Goal: Task Accomplishment & Management: Manage account settings

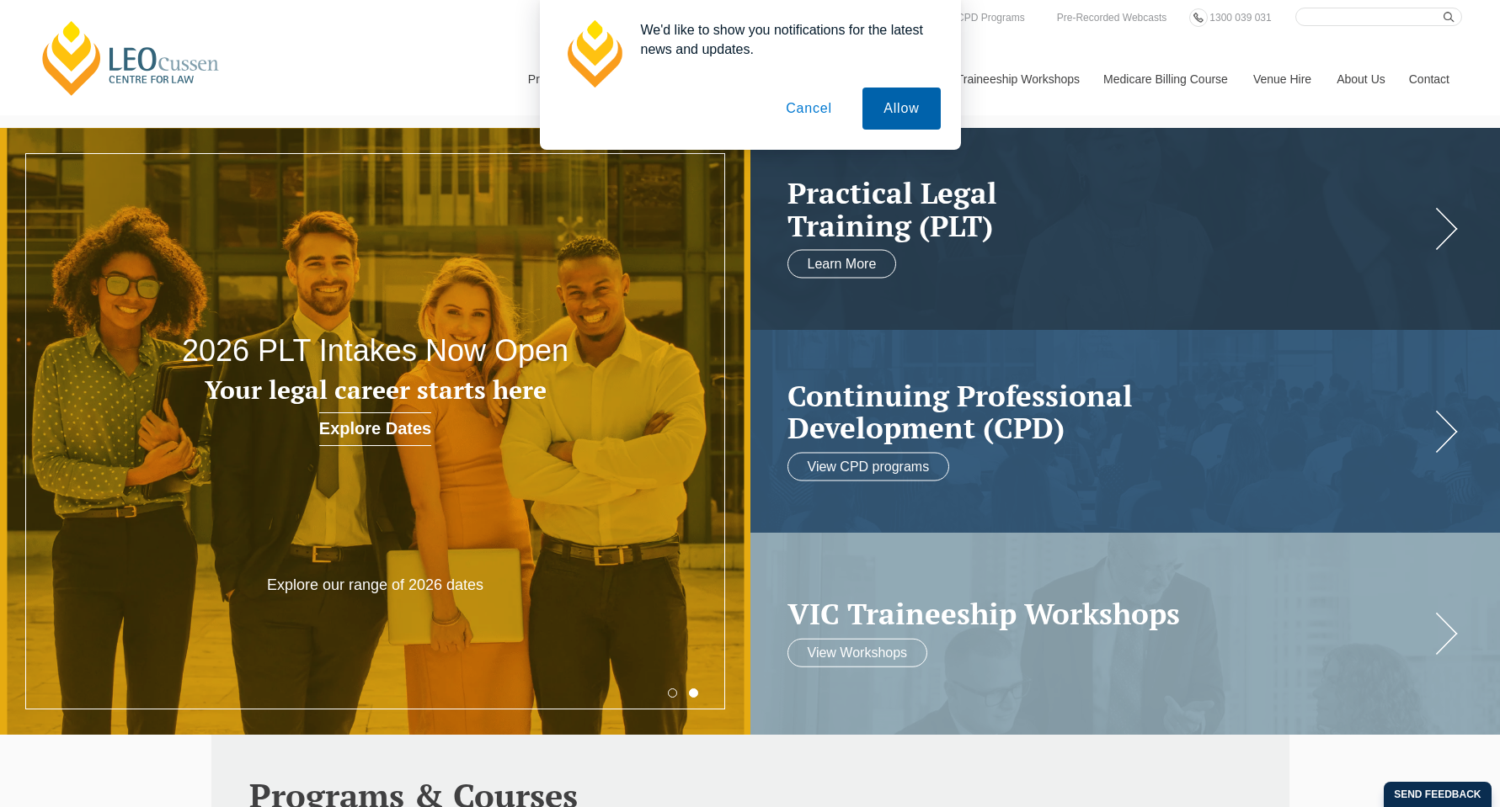
click at [887, 109] on button "Allow" at bounding box center [900, 109] width 77 height 42
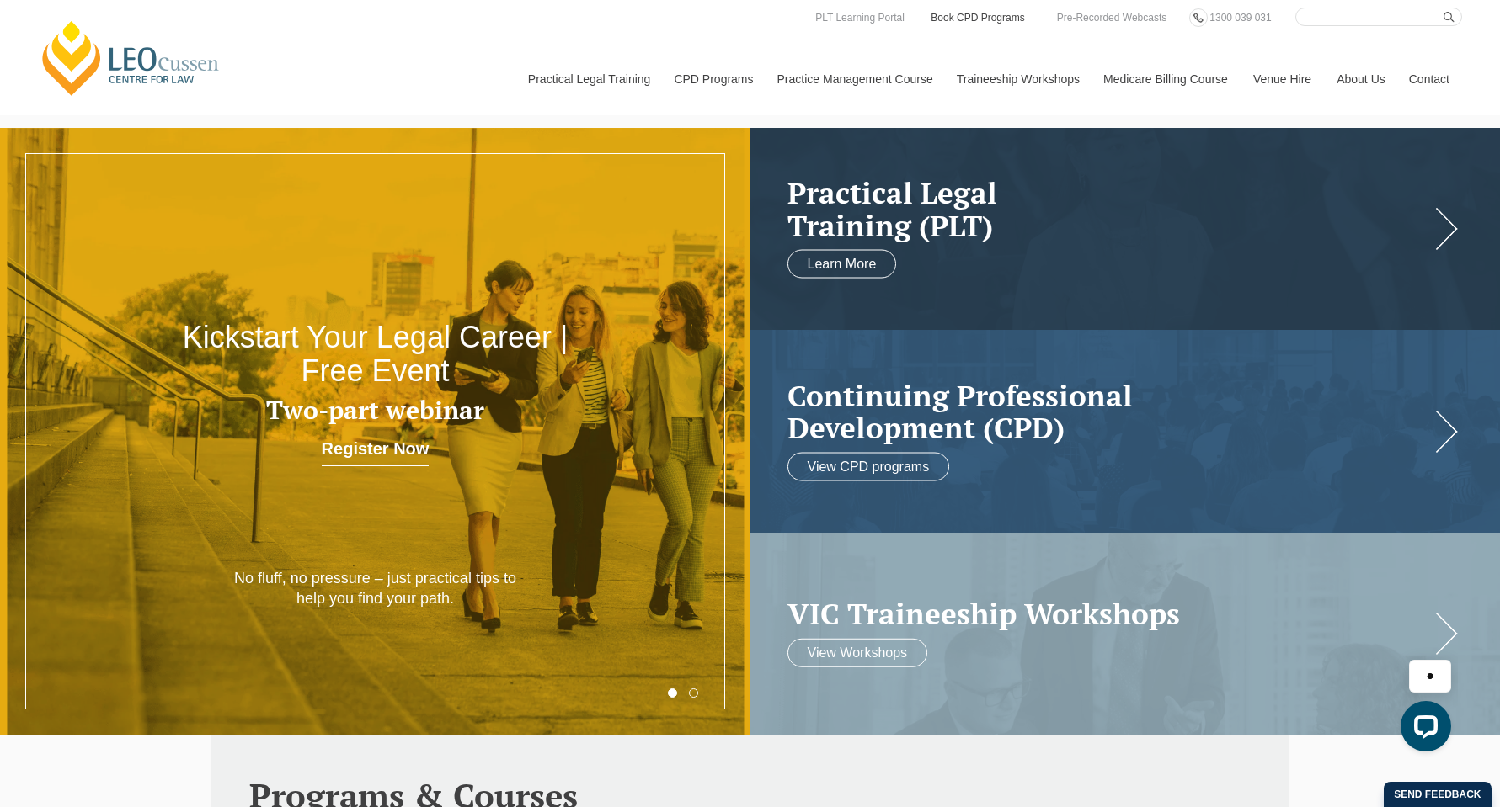
click at [1021, 15] on link "Book CPD Programs" at bounding box center [977, 17] width 97 height 19
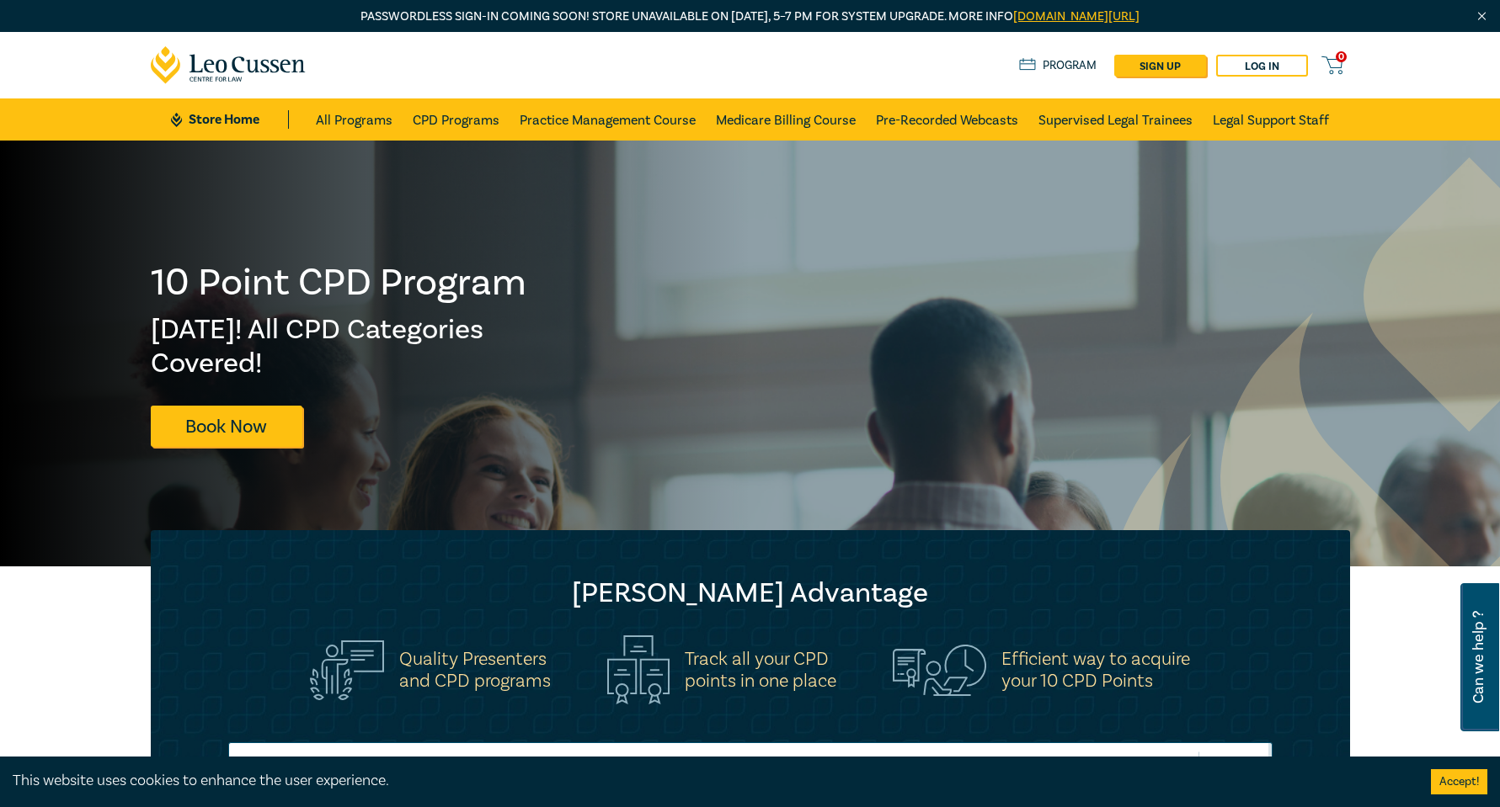
click at [1255, 49] on div "0 $ NaN Store Home About us Program sign up Log in 0" at bounding box center [750, 65] width 1219 height 67
click at [1266, 67] on link "Log in" at bounding box center [1262, 66] width 92 height 22
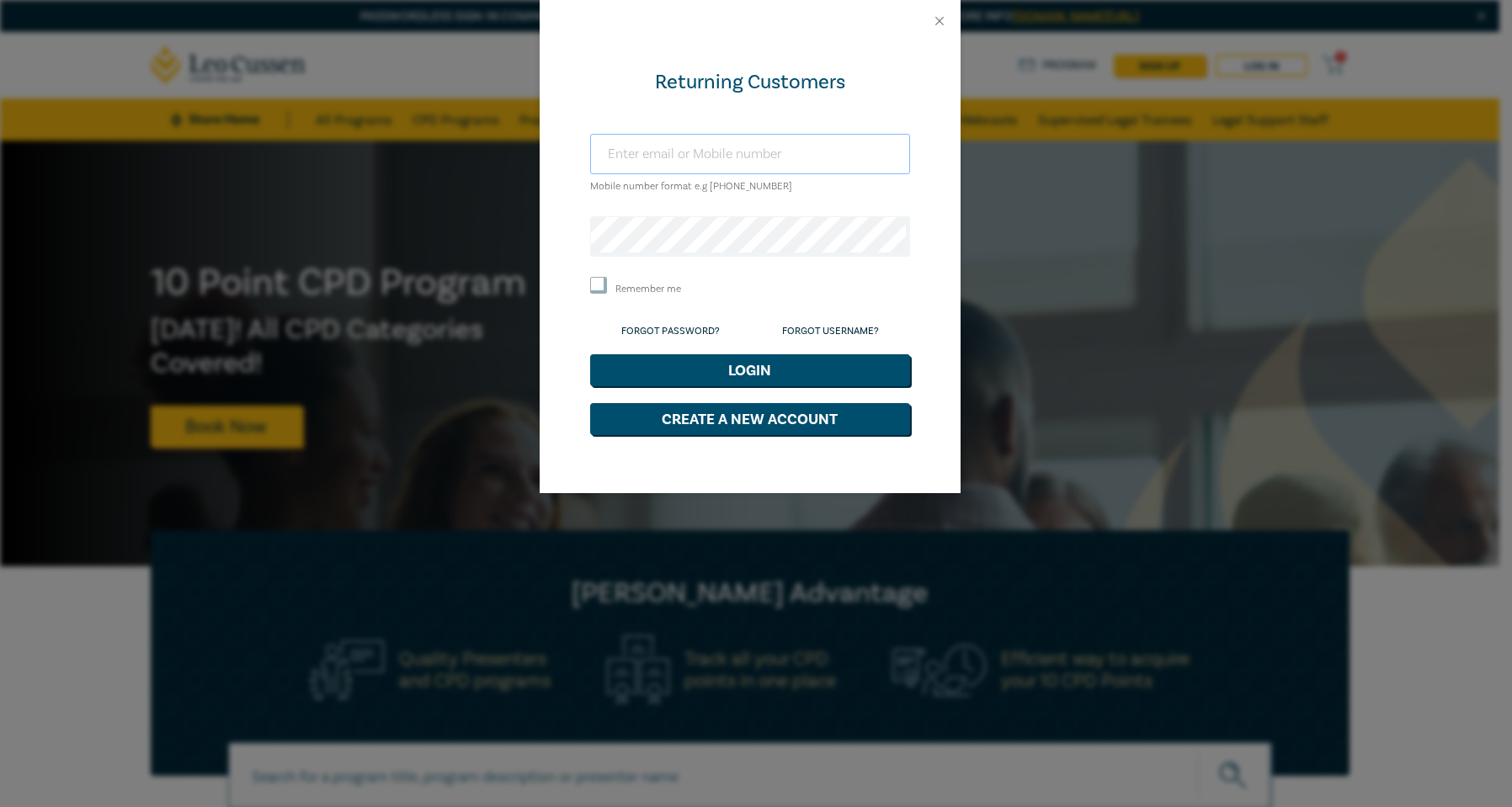
type input "melanie@selawyers.com.au"
click at [369, 226] on div "Returning Customers melanie@selawyers.com.au Mobile number format e.g +61 00000…" at bounding box center [756, 403] width 1512 height 807
click at [663, 363] on button "Login" at bounding box center [750, 370] width 320 height 32
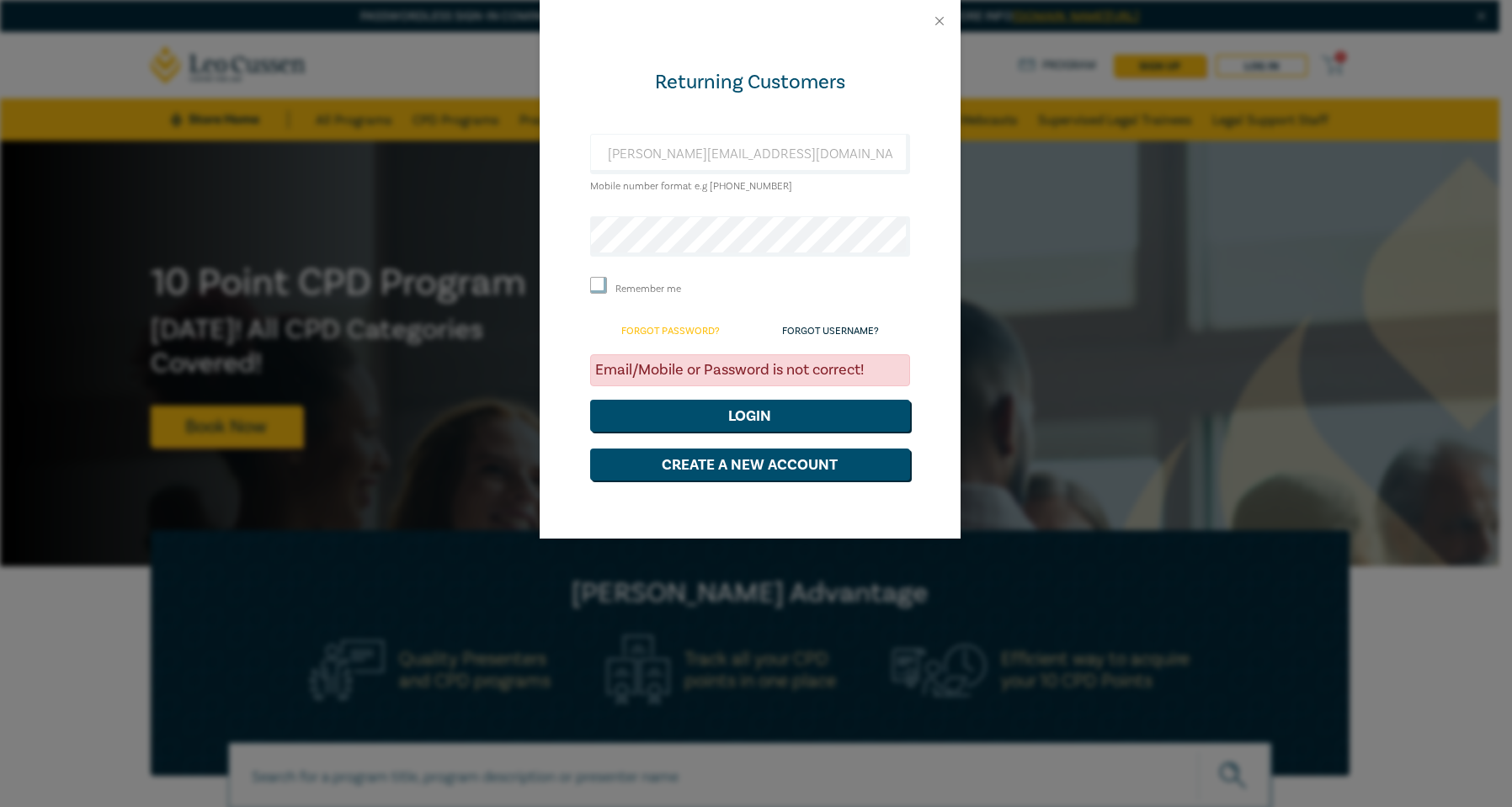
click at [656, 327] on link "Forgot Password?" at bounding box center [670, 331] width 99 height 13
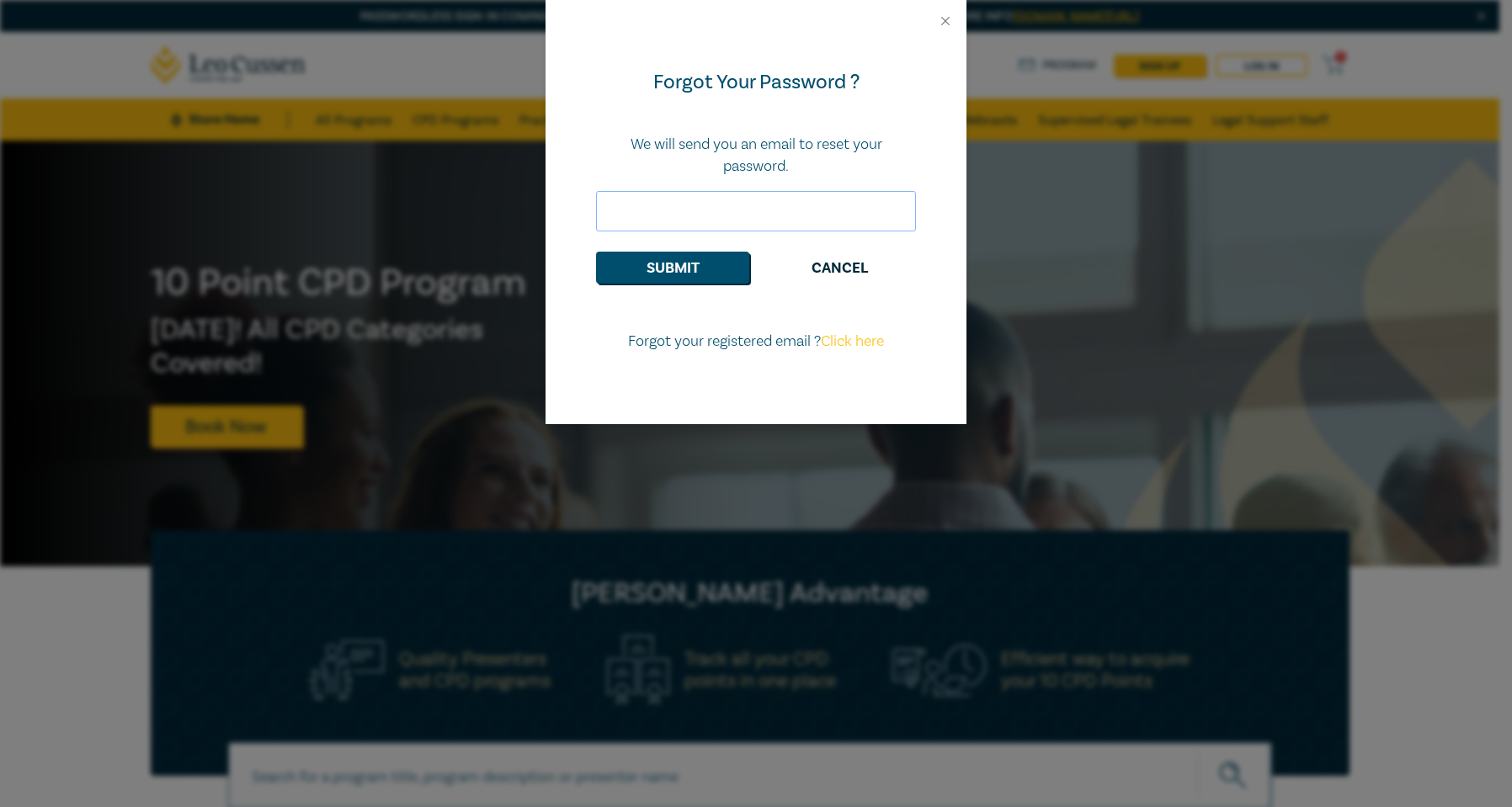
click at [660, 210] on input "email" at bounding box center [756, 211] width 320 height 40
type input "melanie@selawyers.com.au"
click at [708, 269] on button "Submit" at bounding box center [672, 268] width 153 height 32
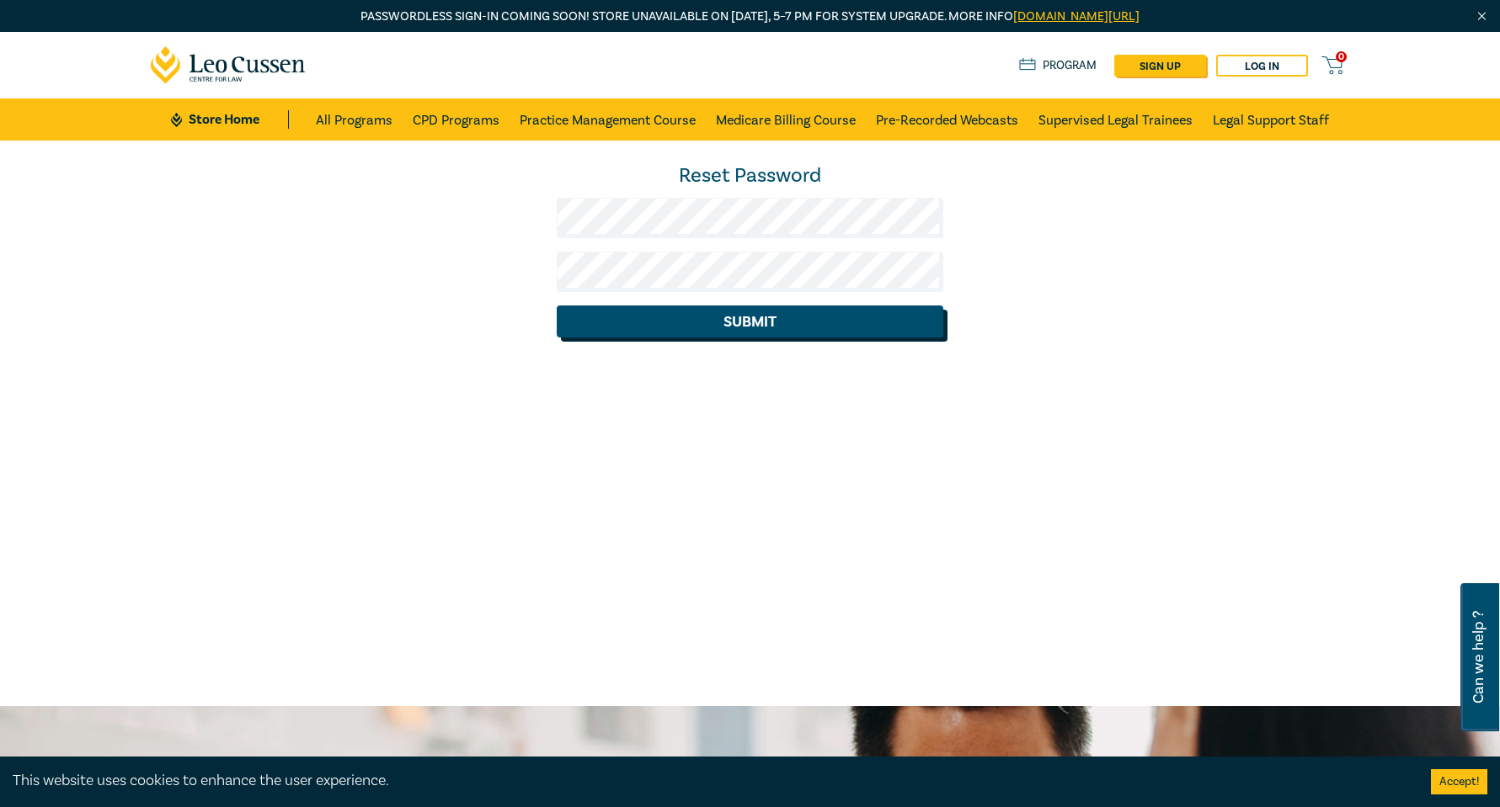
click at [597, 323] on button "Submit" at bounding box center [750, 322] width 386 height 32
